Goal: Transaction & Acquisition: Obtain resource

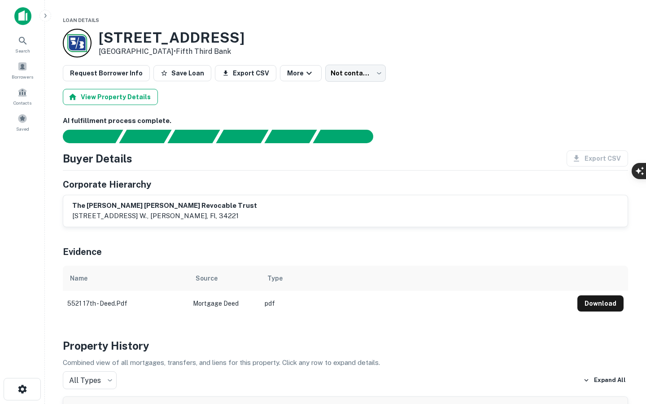
click at [139, 93] on button "View Property Details" at bounding box center [110, 97] width 95 height 16
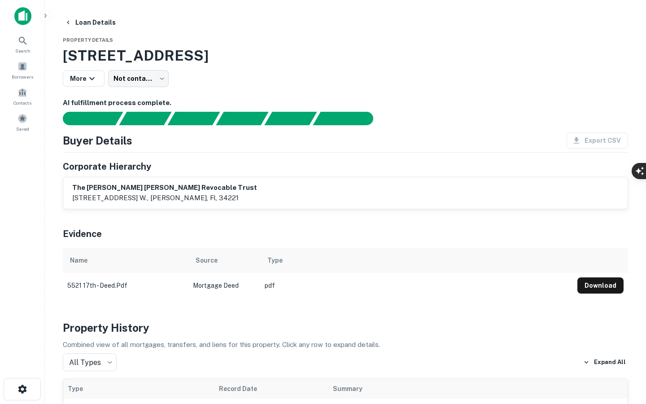
drag, startPoint x: 139, startPoint y: 93, endPoint x: 168, endPoint y: 104, distance: 31.1
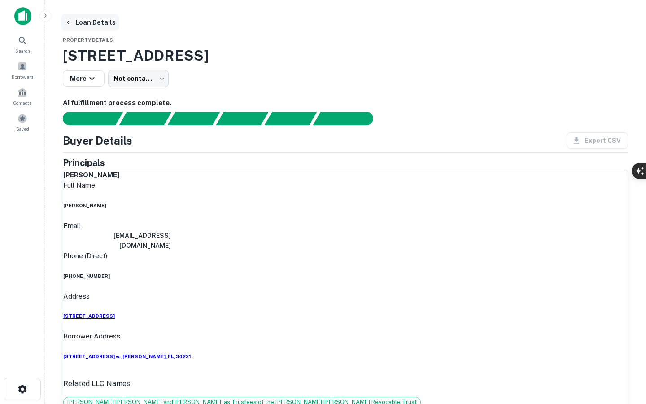
click at [76, 22] on button "Loan Details" at bounding box center [90, 22] width 58 height 16
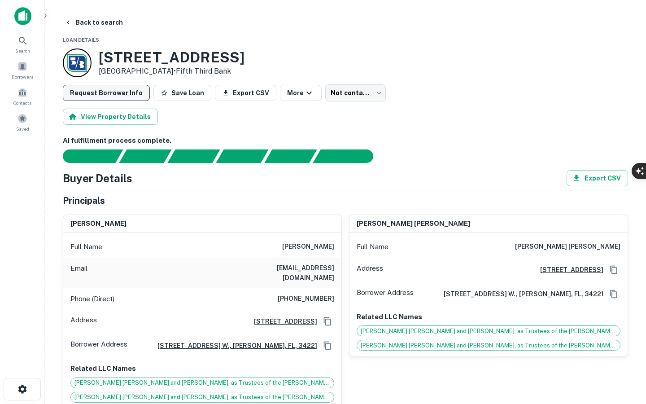
click at [115, 91] on button "Request Borrower Info" at bounding box center [106, 93] width 87 height 16
click at [200, 117] on div "View Property Details" at bounding box center [345, 116] width 565 height 16
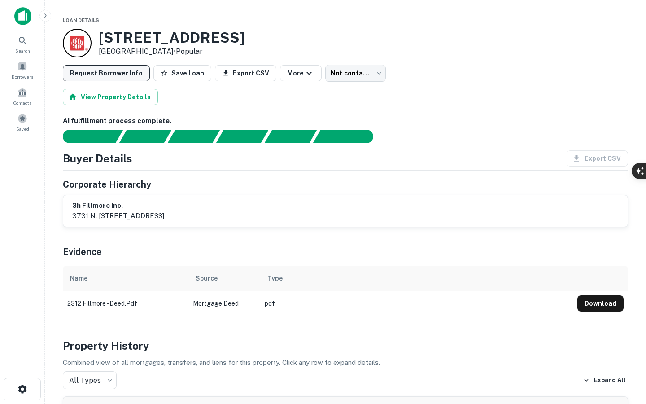
click at [121, 76] on button "Request Borrower Info" at bounding box center [106, 73] width 87 height 16
click at [139, 99] on button "View Property Details" at bounding box center [110, 97] width 95 height 16
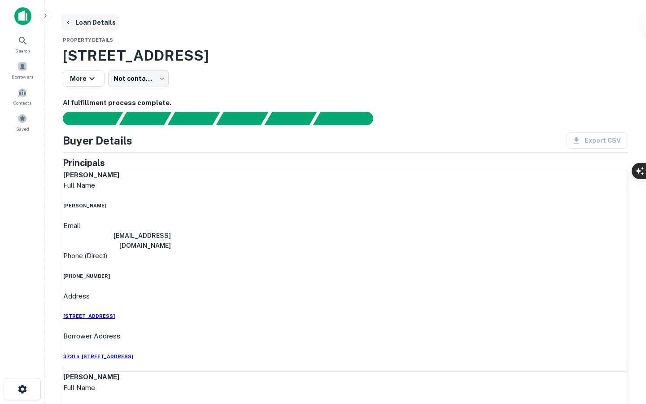
click at [87, 21] on button "Loan Details" at bounding box center [90, 22] width 58 height 16
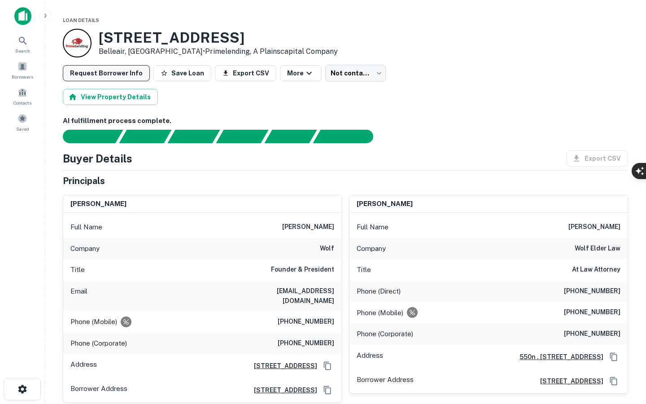
click at [115, 73] on button "Request Borrower Info" at bounding box center [106, 73] width 87 height 16
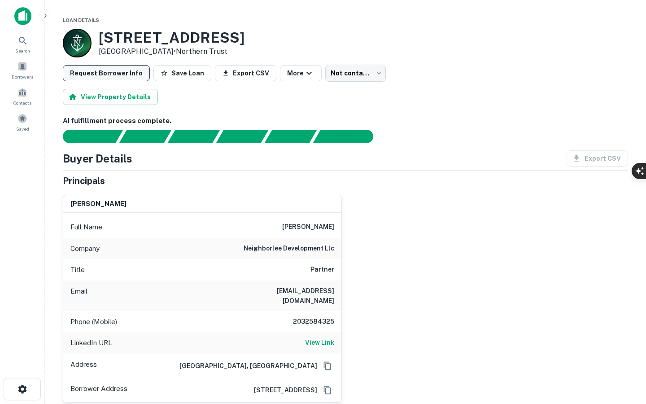
click at [121, 78] on button "Request Borrower Info" at bounding box center [106, 73] width 87 height 16
click at [136, 93] on button "View Property Details" at bounding box center [110, 97] width 95 height 16
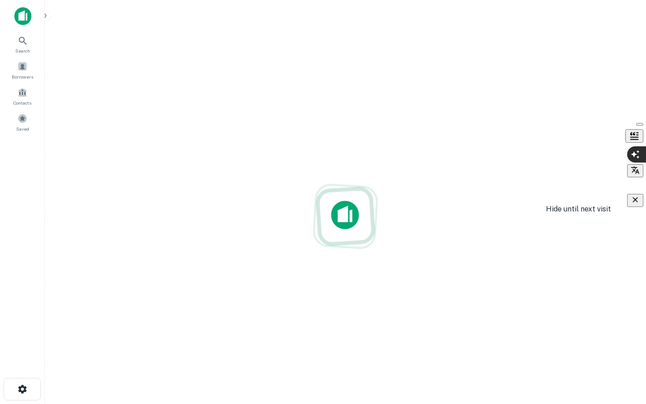
click at [636, 202] on icon "button" at bounding box center [634, 199] width 5 height 5
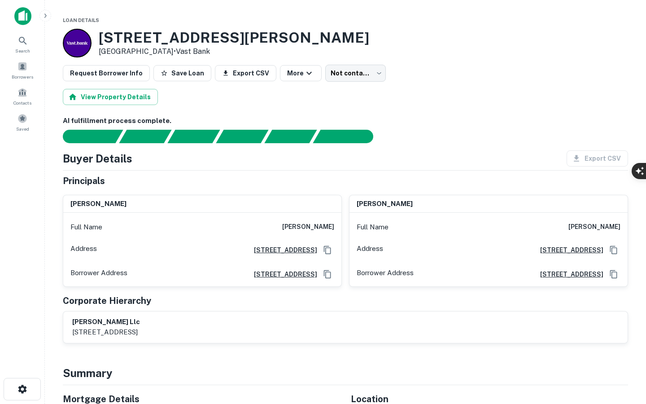
click at [124, 77] on button "Request Borrower Info" at bounding box center [106, 73] width 87 height 16
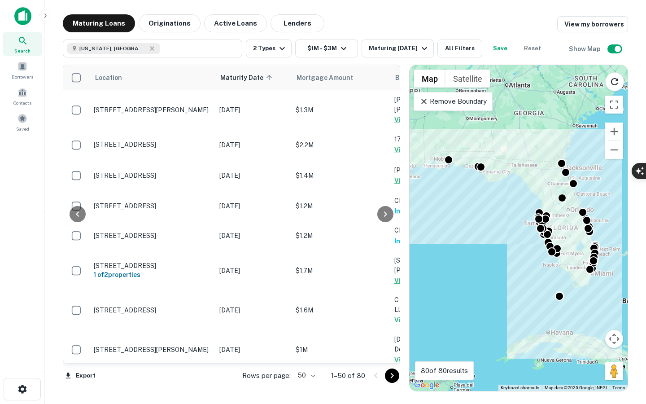
scroll to position [758, 132]
